Goal: Task Accomplishment & Management: Use online tool/utility

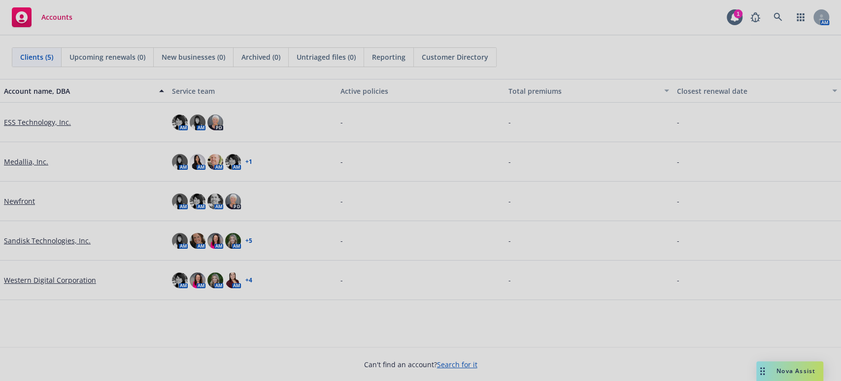
click at [39, 279] on div at bounding box center [420, 190] width 841 height 381
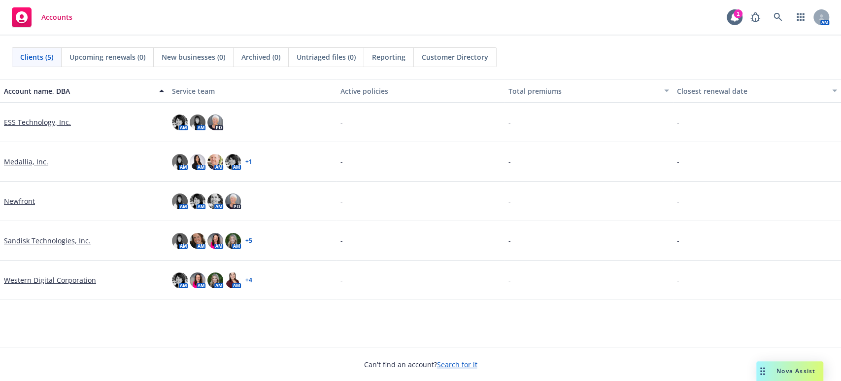
click at [58, 279] on link "Western Digital Corporation" at bounding box center [50, 280] width 92 height 10
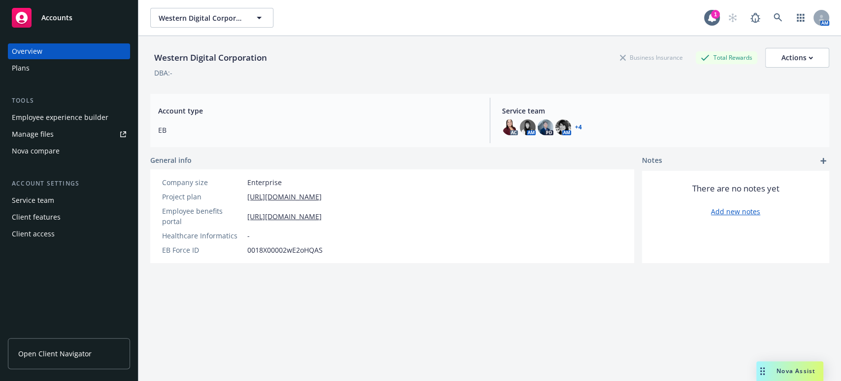
click at [23, 150] on div "Nova compare" at bounding box center [36, 151] width 48 height 16
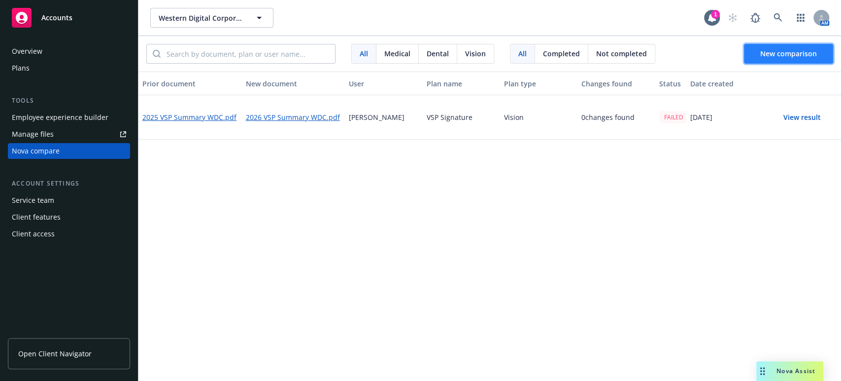
click at [761, 50] on span "New comparison" at bounding box center [789, 53] width 57 height 9
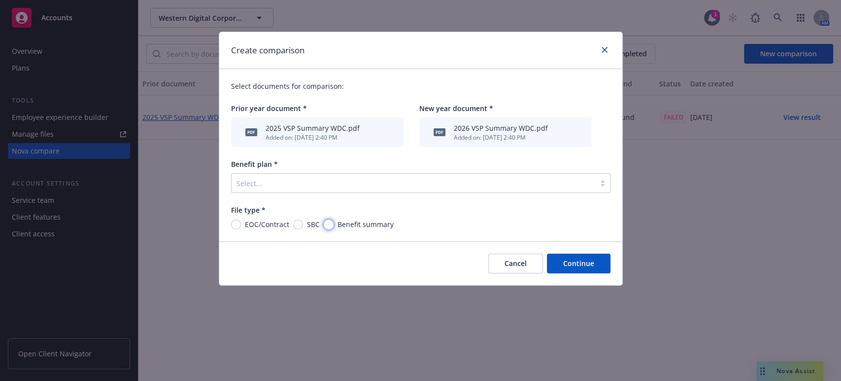
click at [330, 224] on input "Benefit summary" at bounding box center [329, 224] width 10 height 10
radio input "true"
click at [568, 264] on button "Continue" at bounding box center [579, 263] width 64 height 20
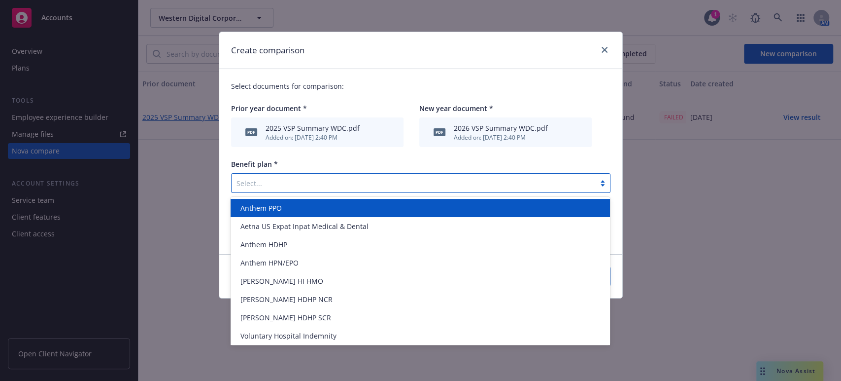
click at [279, 184] on div at bounding box center [414, 183] width 354 height 12
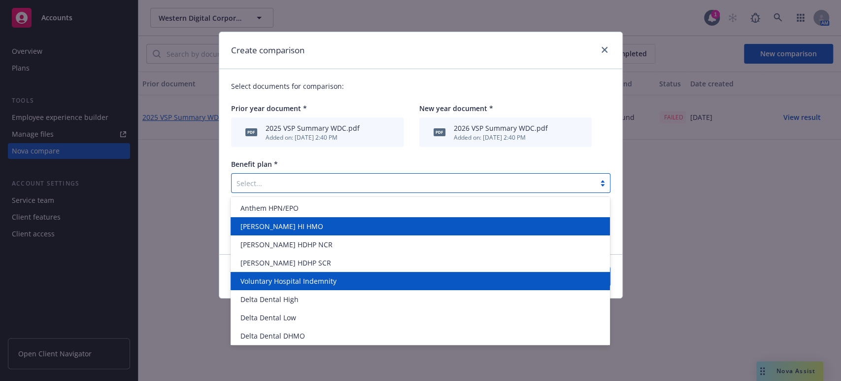
scroll to position [75, 0]
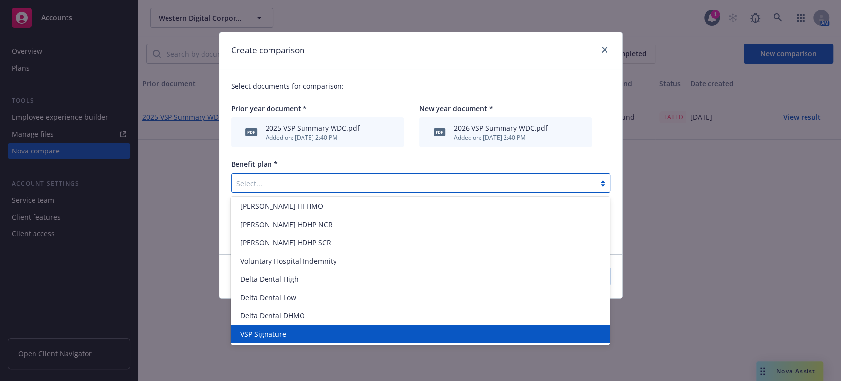
click at [260, 331] on span "VSP Signature" at bounding box center [264, 333] width 46 height 10
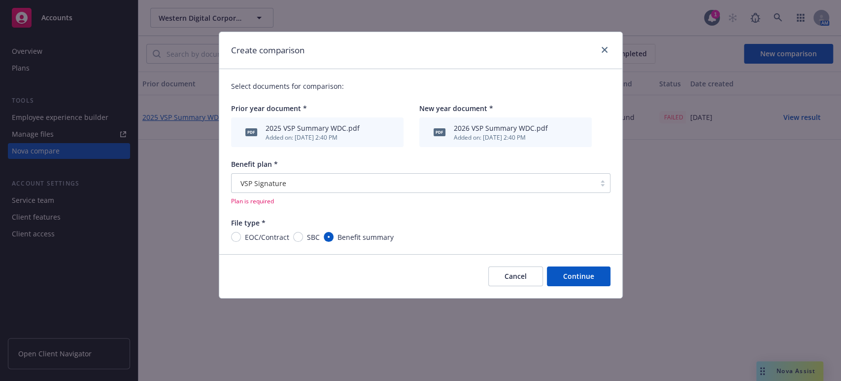
click at [574, 275] on button "Continue" at bounding box center [579, 276] width 64 height 20
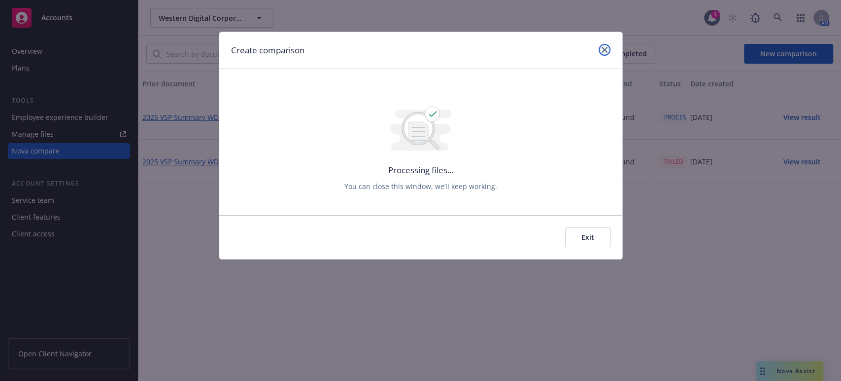
click at [605, 49] on icon "close" at bounding box center [605, 50] width 6 height 6
